Goal: Information Seeking & Learning: Learn about a topic

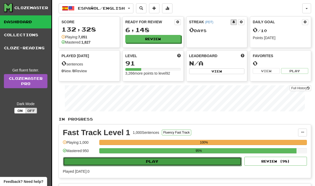
click at [165, 162] on button "Play" at bounding box center [152, 161] width 178 height 9
select select "**"
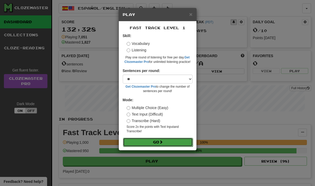
click at [142, 141] on button "Go" at bounding box center [158, 141] width 70 height 9
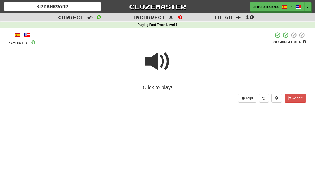
click at [152, 62] on span at bounding box center [157, 61] width 26 height 26
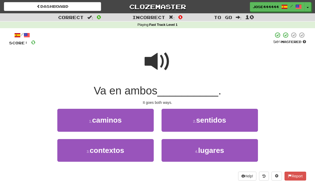
click at [152, 62] on span at bounding box center [157, 61] width 26 height 26
click at [159, 63] on span at bounding box center [157, 61] width 26 height 26
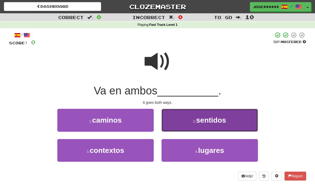
click at [175, 114] on button "2 . sentidos" at bounding box center [209, 120] width 96 height 23
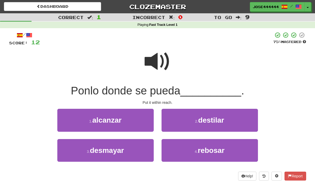
click at [161, 55] on span at bounding box center [157, 61] width 26 height 26
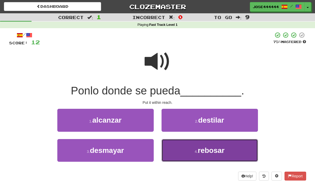
click at [179, 143] on button "4 . rebosar" at bounding box center [209, 150] width 96 height 23
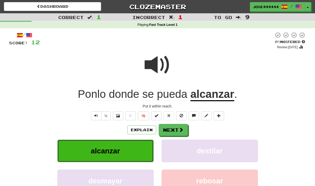
click at [139, 147] on button "alcanzar" at bounding box center [105, 150] width 96 height 23
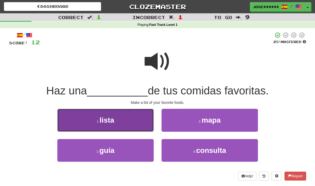
click at [117, 115] on button "1 . lista" at bounding box center [105, 120] width 96 height 23
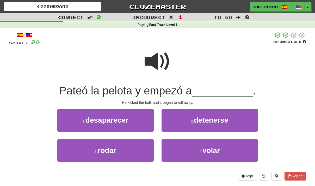
click at [156, 60] on span at bounding box center [157, 61] width 26 height 26
click at [158, 62] on span at bounding box center [157, 61] width 26 height 26
click at [159, 62] on span at bounding box center [157, 61] width 26 height 26
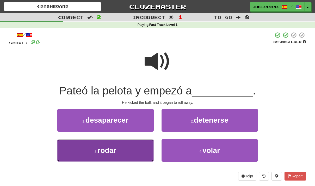
click at [134, 150] on button "3 . rodar" at bounding box center [105, 150] width 96 height 23
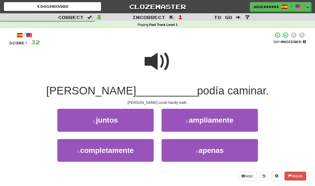
click at [154, 56] on span at bounding box center [157, 61] width 26 height 26
click at [149, 60] on span at bounding box center [157, 61] width 26 height 26
click at [146, 63] on span at bounding box center [157, 61] width 26 height 26
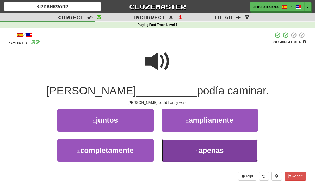
click at [209, 149] on span "apenas" at bounding box center [210, 150] width 25 height 8
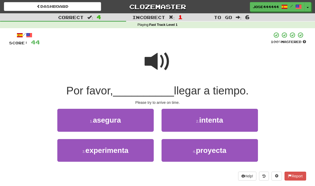
click at [148, 61] on span at bounding box center [157, 61] width 26 height 26
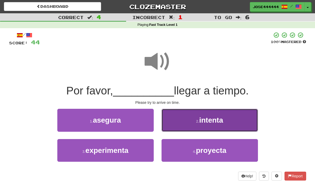
click at [183, 118] on button "2 . intenta" at bounding box center [209, 120] width 96 height 23
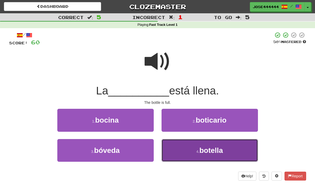
click at [212, 150] on span "botella" at bounding box center [210, 150] width 23 height 8
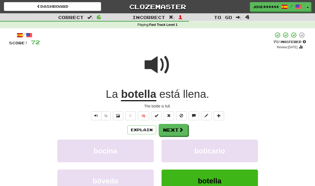
click at [255, 67] on div at bounding box center [157, 68] width 297 height 37
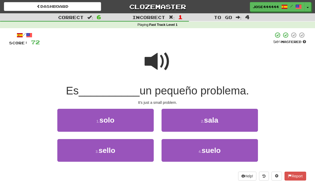
click at [154, 55] on span at bounding box center [157, 61] width 26 height 26
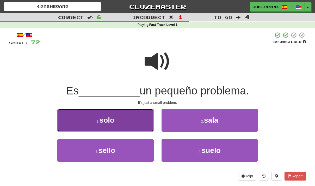
click at [116, 118] on button "1 . solo" at bounding box center [105, 120] width 96 height 23
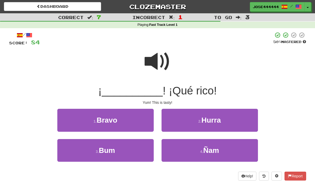
click at [150, 64] on span at bounding box center [157, 61] width 26 height 26
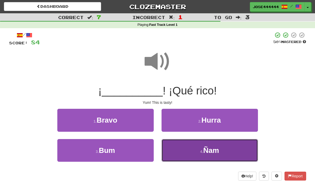
click at [217, 147] on span "Ñam" at bounding box center [211, 150] width 16 height 8
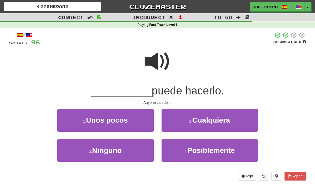
click at [151, 59] on span at bounding box center [157, 61] width 26 height 26
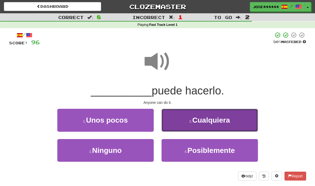
click at [187, 123] on button "2 . Cualquiera" at bounding box center [209, 120] width 96 height 23
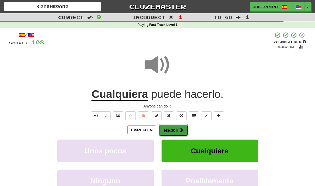
click at [175, 130] on button "Next" at bounding box center [173, 130] width 29 height 12
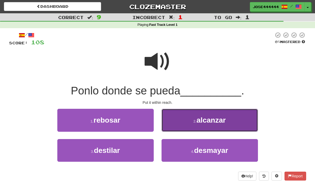
click at [186, 116] on button "2 . alcanzar" at bounding box center [209, 120] width 96 height 23
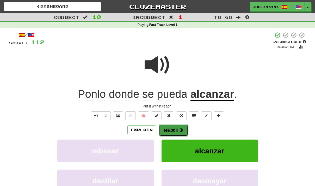
click at [167, 127] on button "Next" at bounding box center [173, 130] width 29 height 12
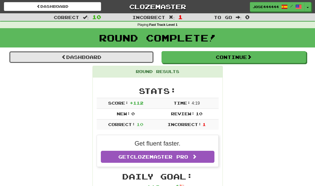
click at [91, 58] on link "Dashboard" at bounding box center [81, 57] width 144 height 12
